Goal: Task Accomplishment & Management: Manage account settings

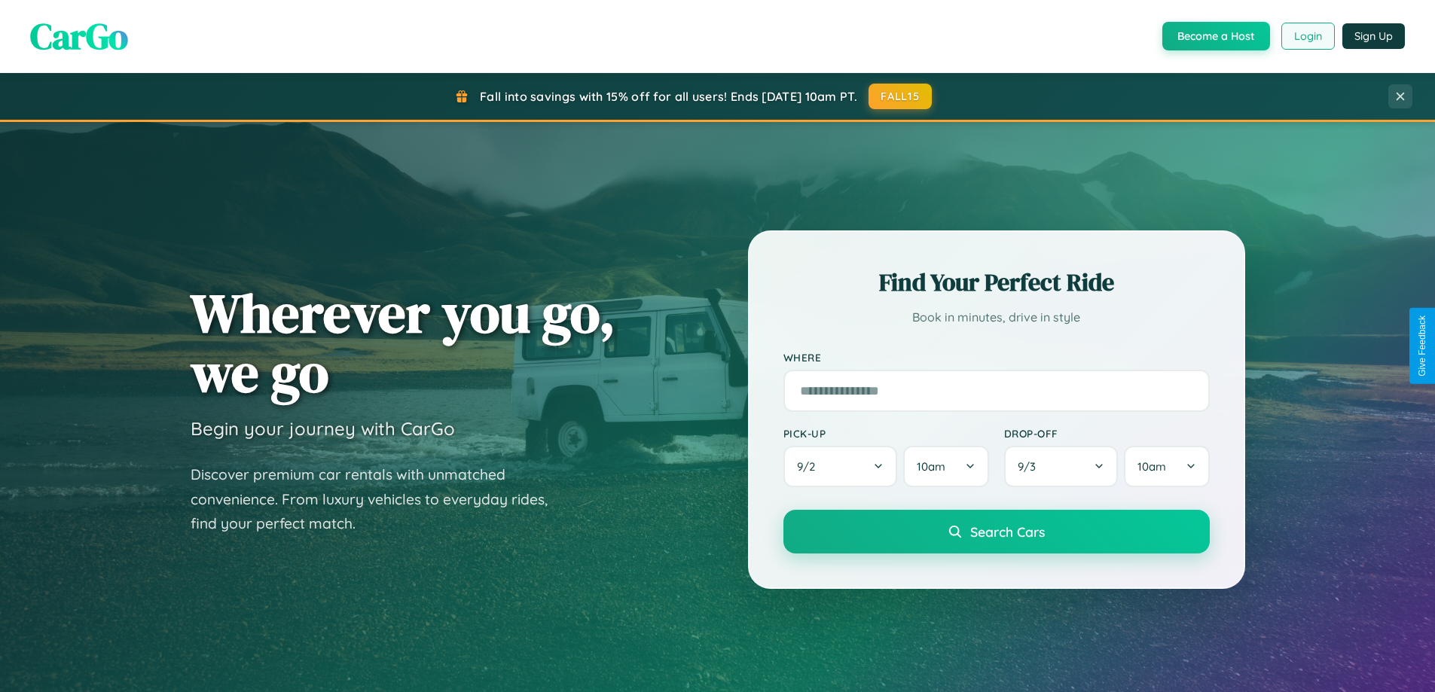
click at [1307, 36] on button "Login" at bounding box center [1307, 36] width 53 height 27
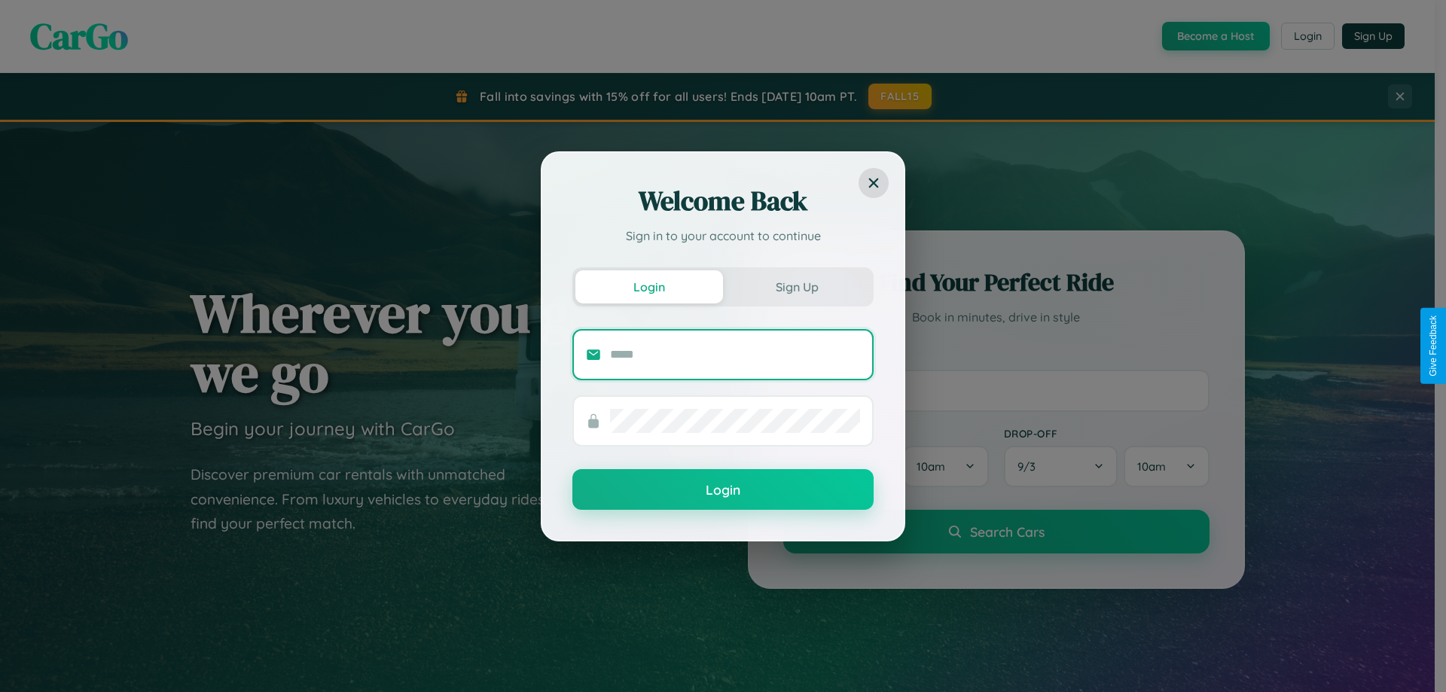
click at [735, 354] on input "text" at bounding box center [735, 355] width 250 height 24
type input "**********"
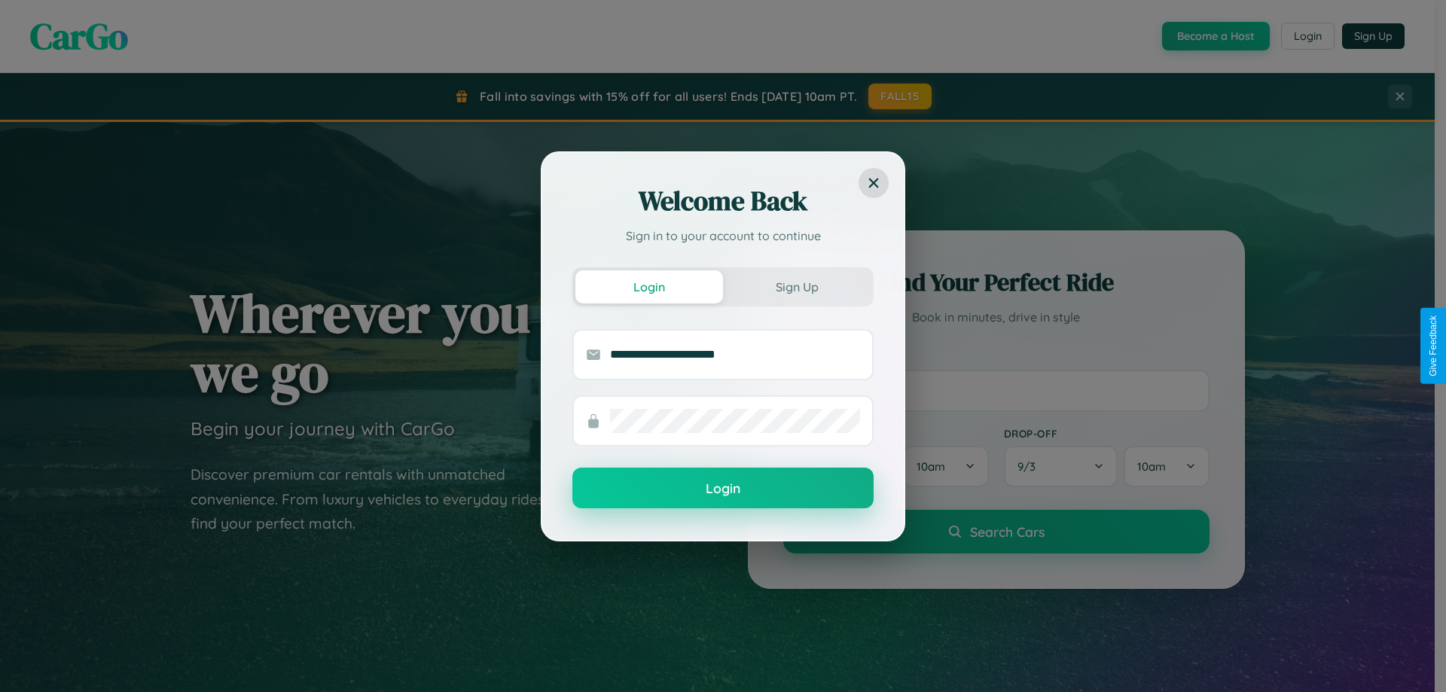
click at [723, 489] on button "Login" at bounding box center [723, 488] width 301 height 41
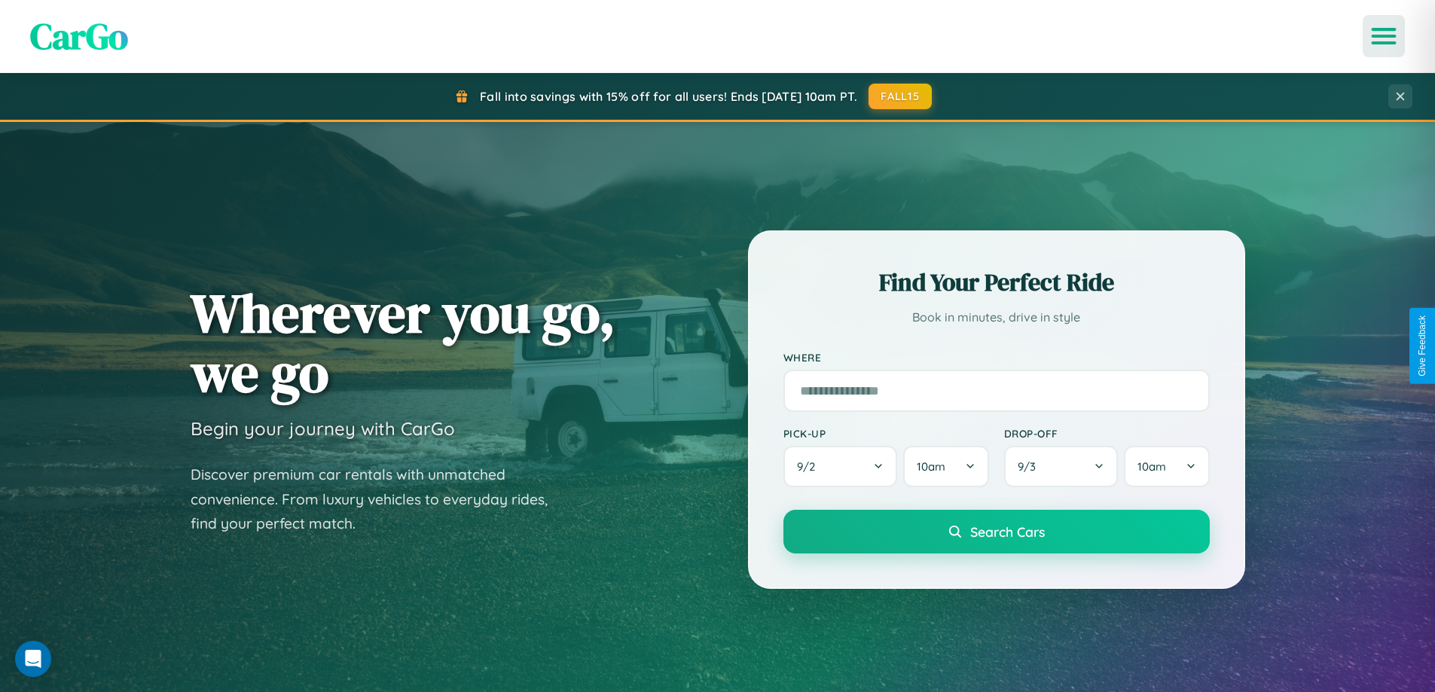
click at [1384, 36] on icon "Open menu" at bounding box center [1384, 36] width 22 height 14
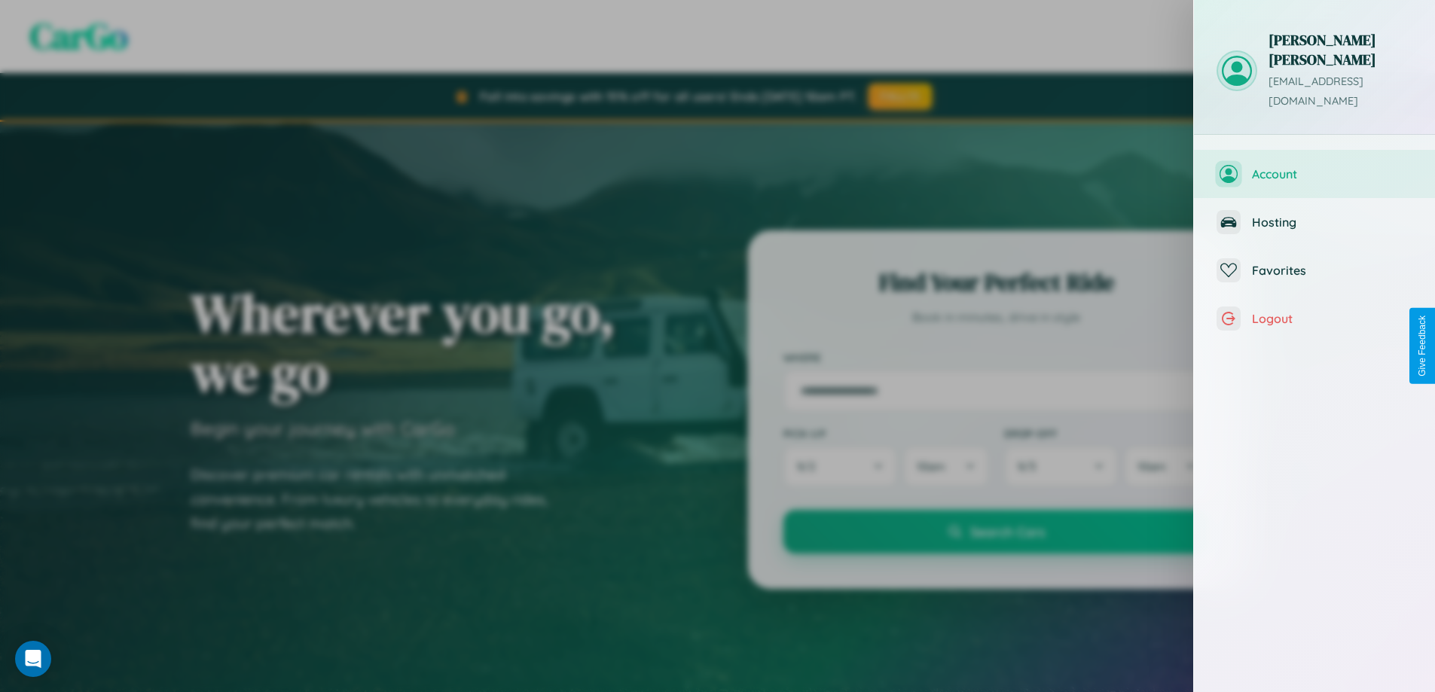
click at [1314, 166] on span "Account" at bounding box center [1332, 173] width 160 height 15
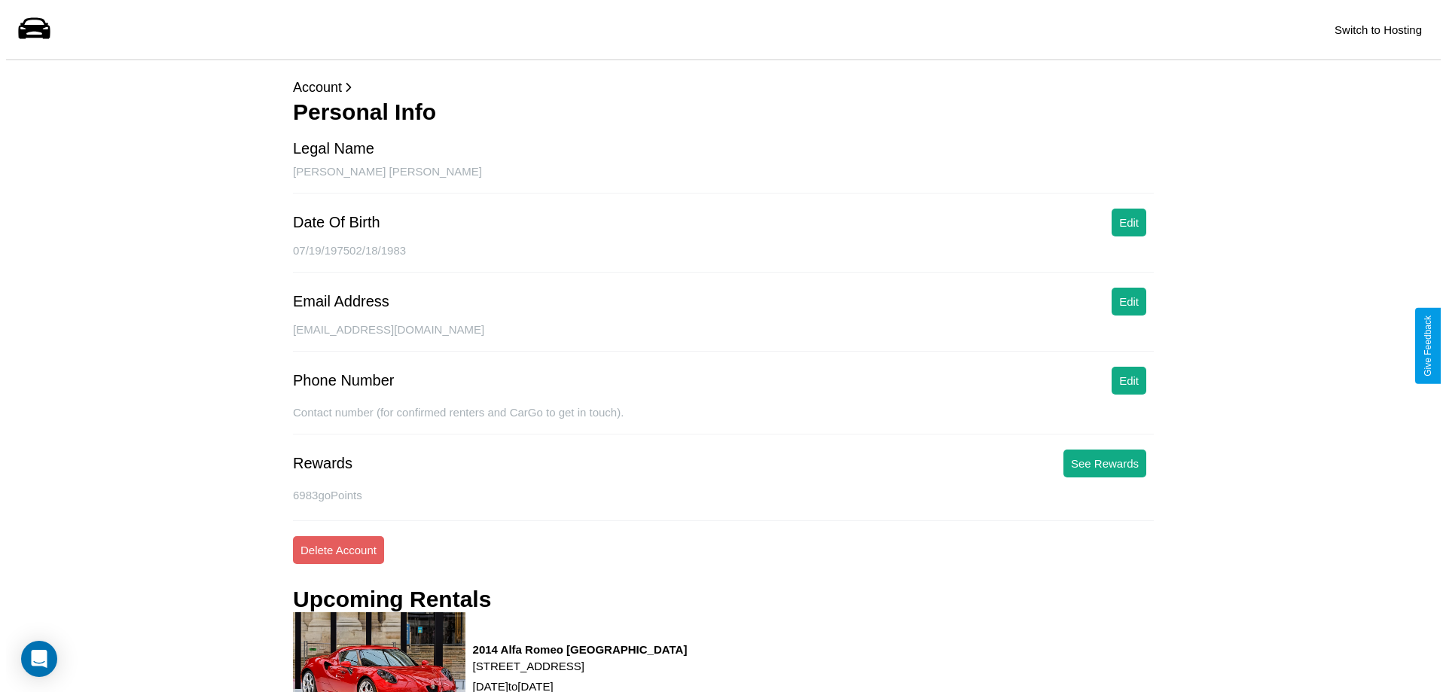
scroll to position [204, 0]
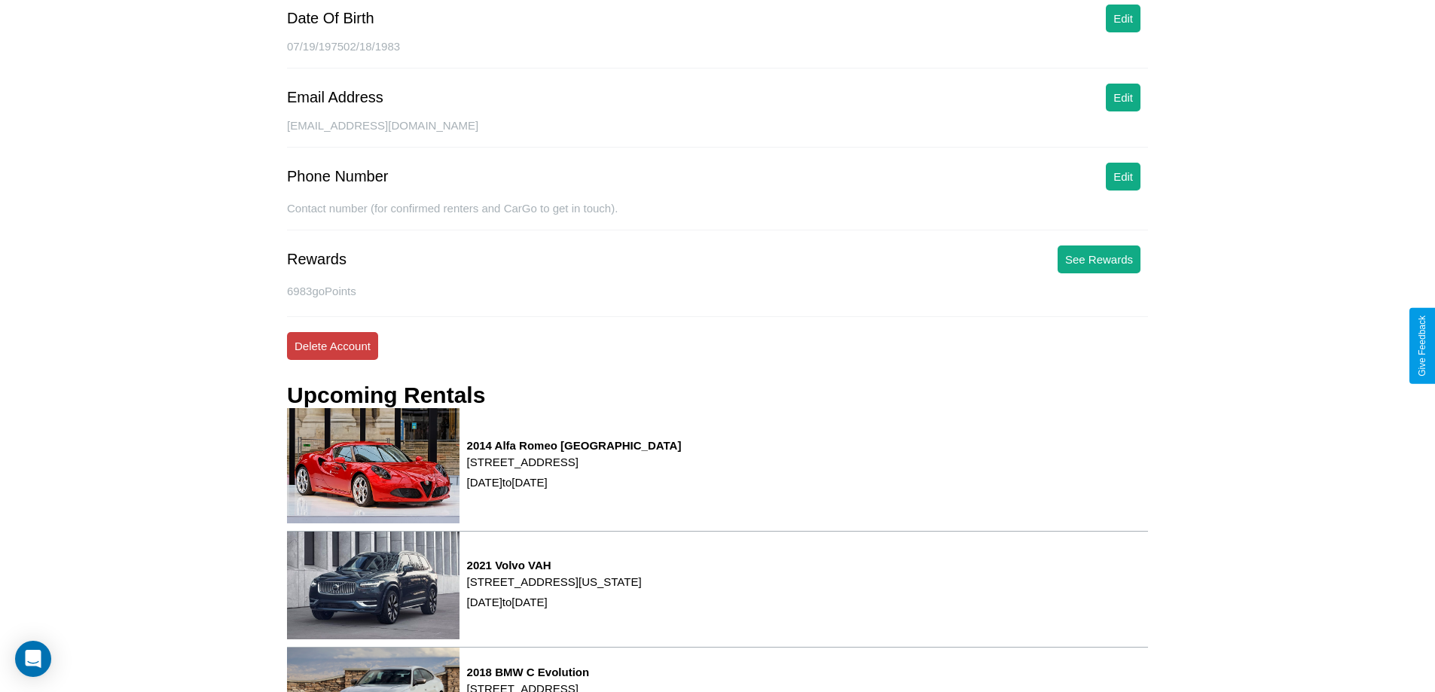
click at [332, 346] on button "Delete Account" at bounding box center [332, 346] width 91 height 28
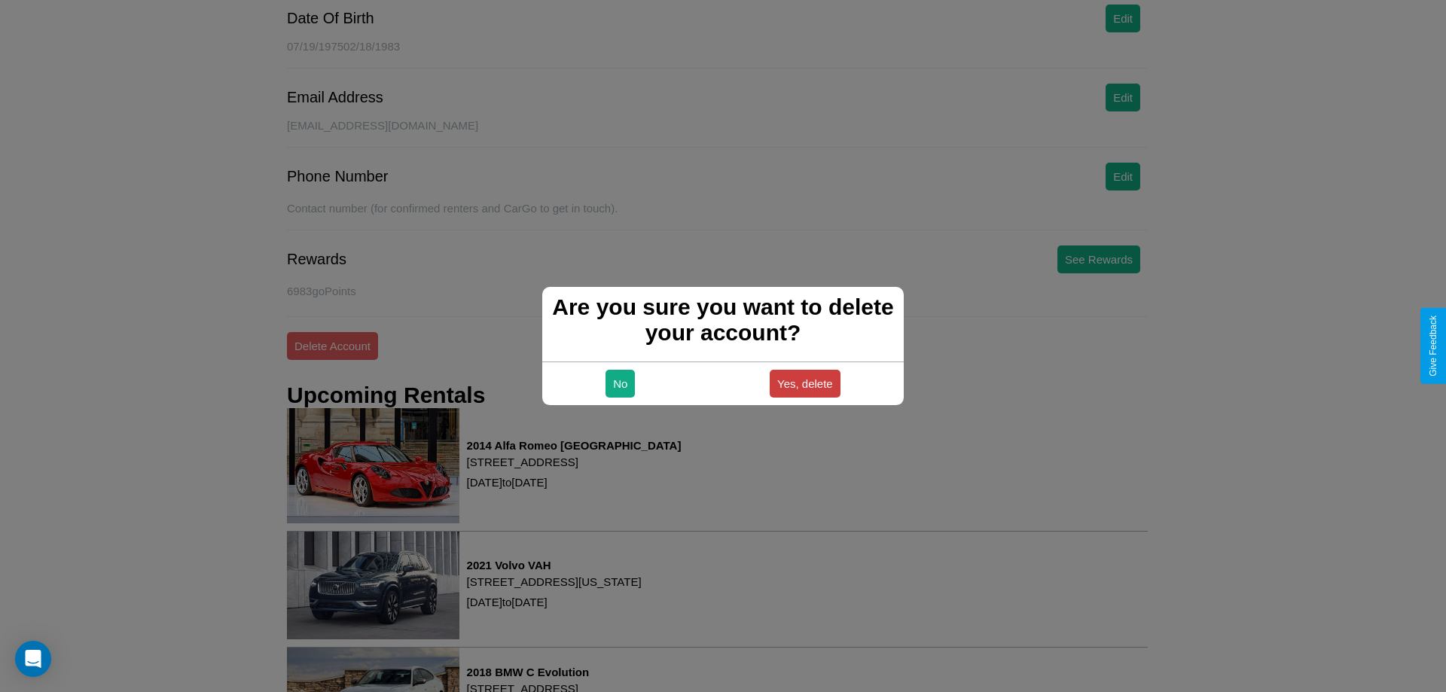
click at [805, 383] on button "Yes, delete" at bounding box center [805, 384] width 71 height 28
